Goal: Transaction & Acquisition: Purchase product/service

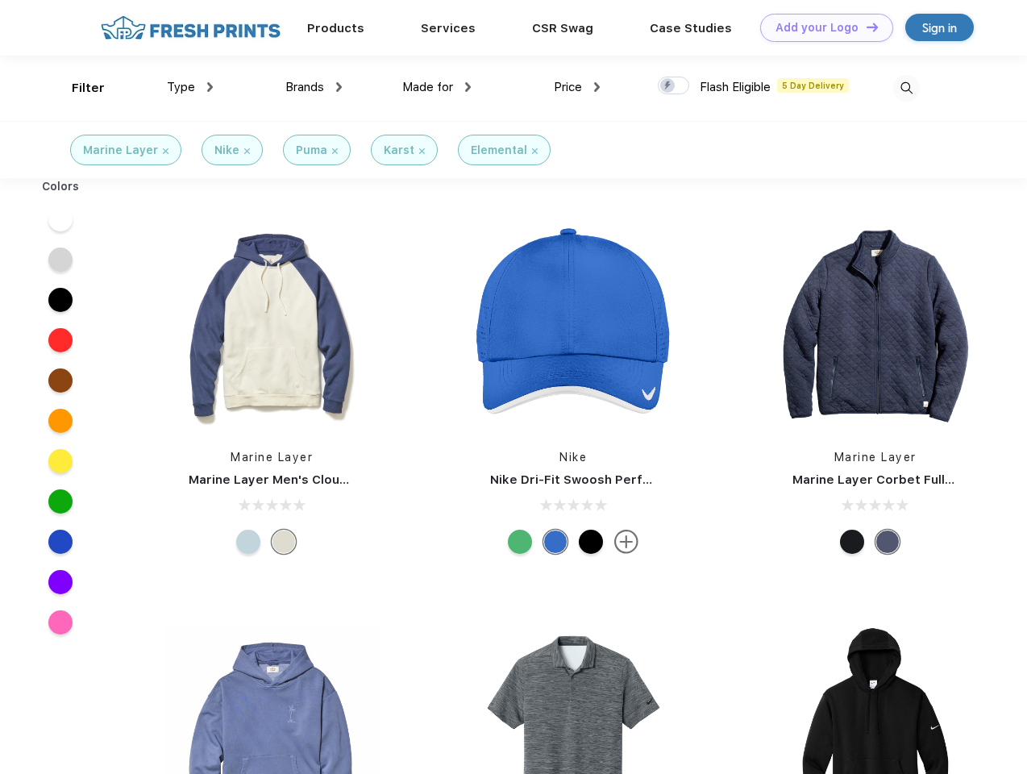
click at [821, 27] on link "Add your Logo Design Tool" at bounding box center [826, 28] width 133 height 28
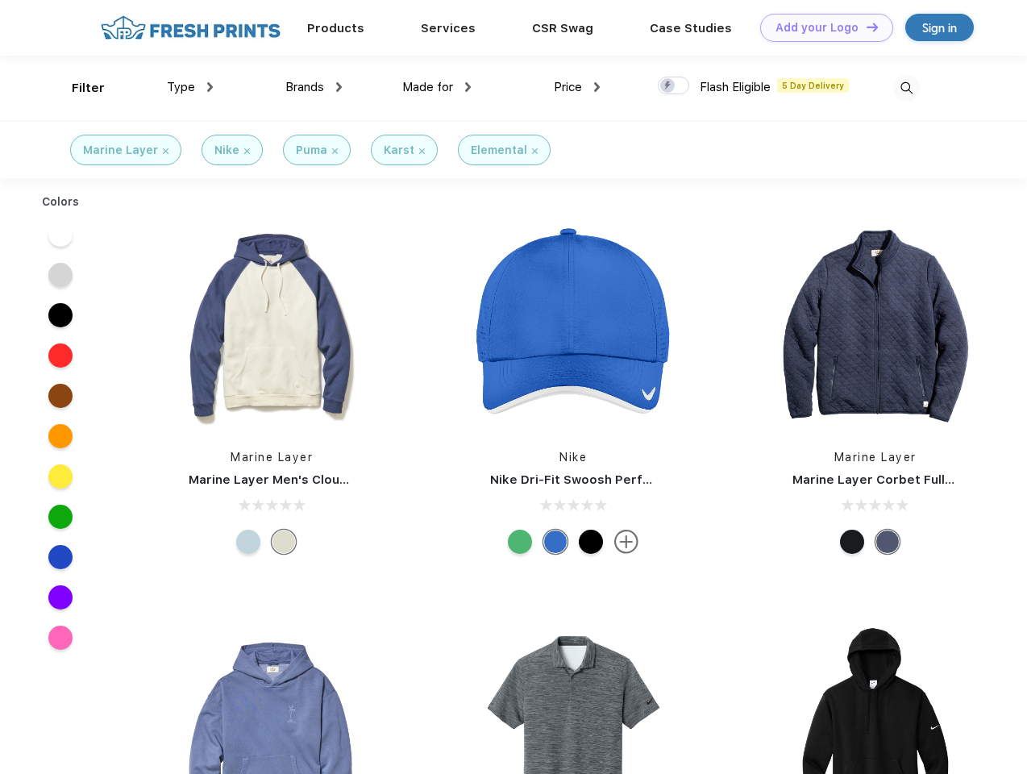
click at [0, 0] on div "Design Tool" at bounding box center [0, 0] width 0 height 0
click at [865, 27] on link "Add your Logo Design Tool" at bounding box center [826, 28] width 133 height 28
click at [77, 88] on div "Filter" at bounding box center [88, 88] width 33 height 19
click at [190, 87] on span "Type" at bounding box center [181, 87] width 28 height 15
click at [314, 87] on span "Brands" at bounding box center [304, 87] width 39 height 15
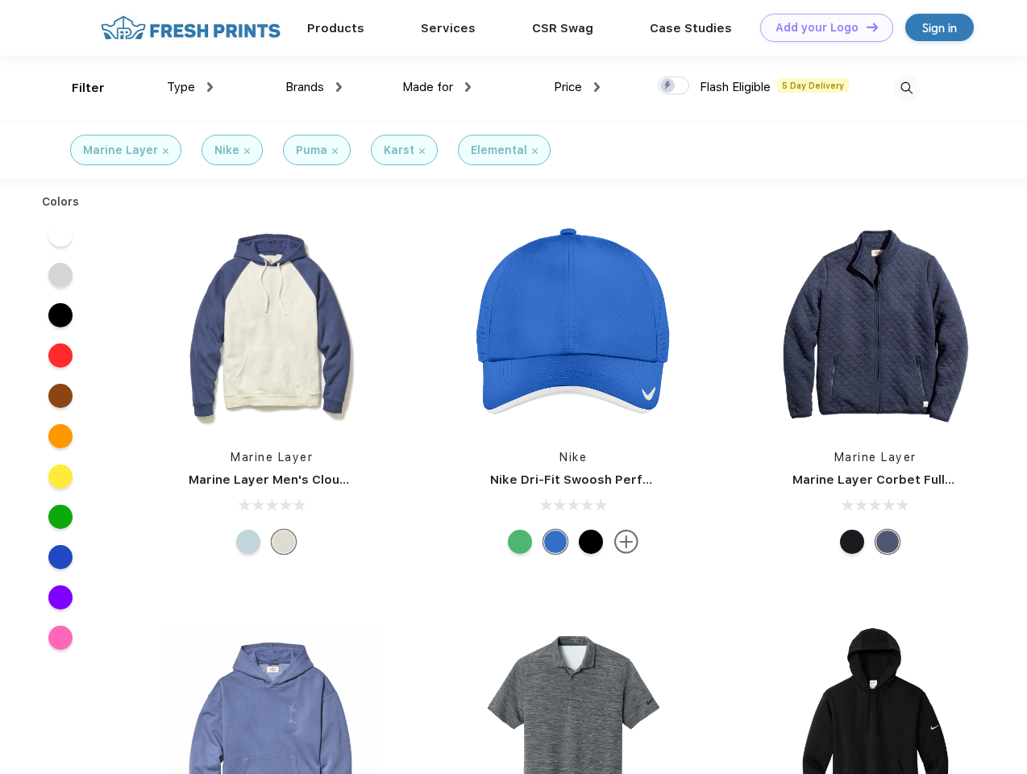
click at [437, 87] on span "Made for" at bounding box center [427, 87] width 51 height 15
click at [577, 87] on span "Price" at bounding box center [568, 87] width 28 height 15
click at [674, 86] on div at bounding box center [673, 86] width 31 height 18
click at [668, 86] on input "checkbox" at bounding box center [663, 81] width 10 height 10
click at [906, 88] on img at bounding box center [906, 88] width 27 height 27
